Goal: Information Seeking & Learning: Understand process/instructions

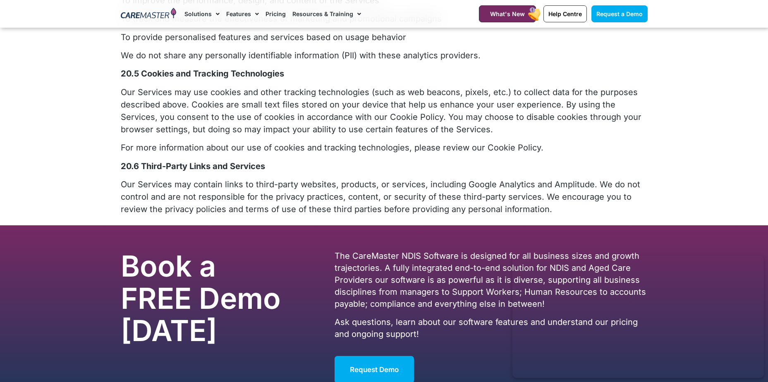
scroll to position [3476, 0]
